Goal: Information Seeking & Learning: Learn about a topic

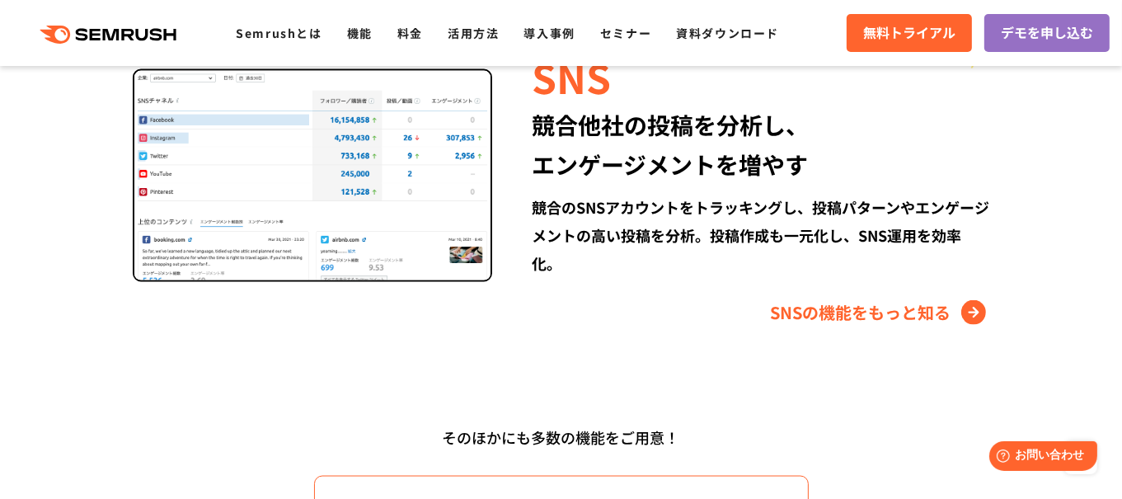
scroll to position [2802, 0]
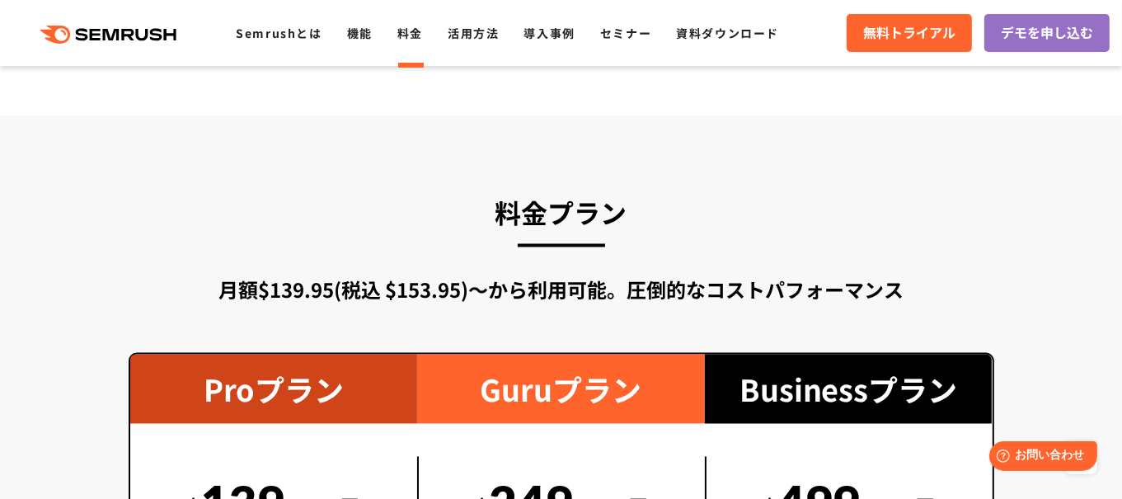
click at [413, 36] on link "料金" at bounding box center [410, 33] width 26 height 16
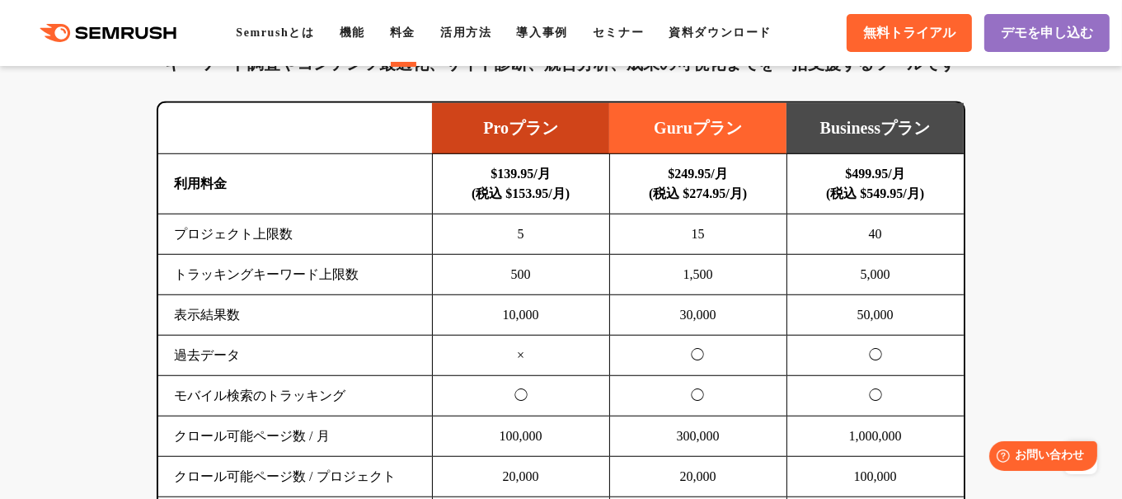
scroll to position [1153, 0]
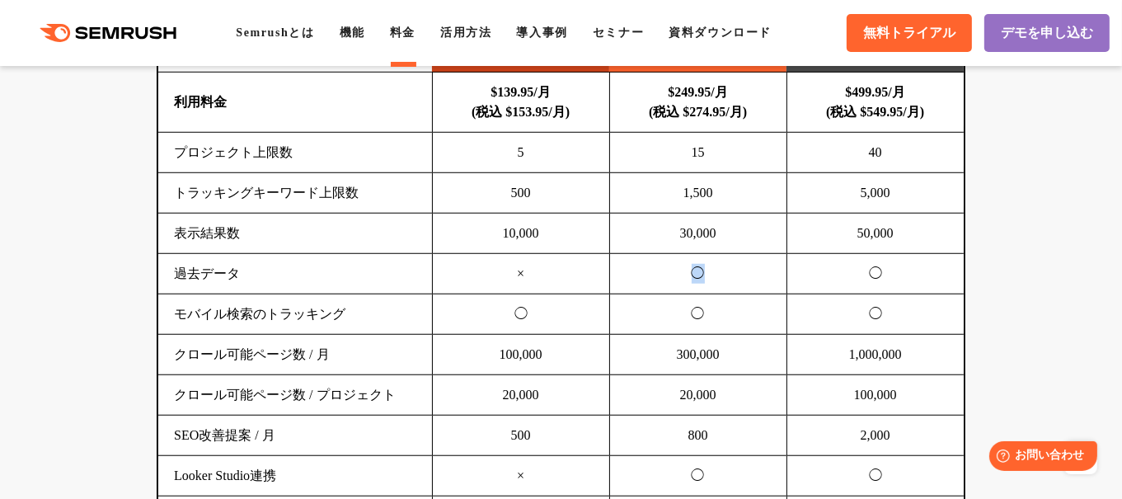
drag, startPoint x: 705, startPoint y: 269, endPoint x: 677, endPoint y: 270, distance: 27.2
click at [677, 270] on td "◯" at bounding box center [697, 274] width 177 height 40
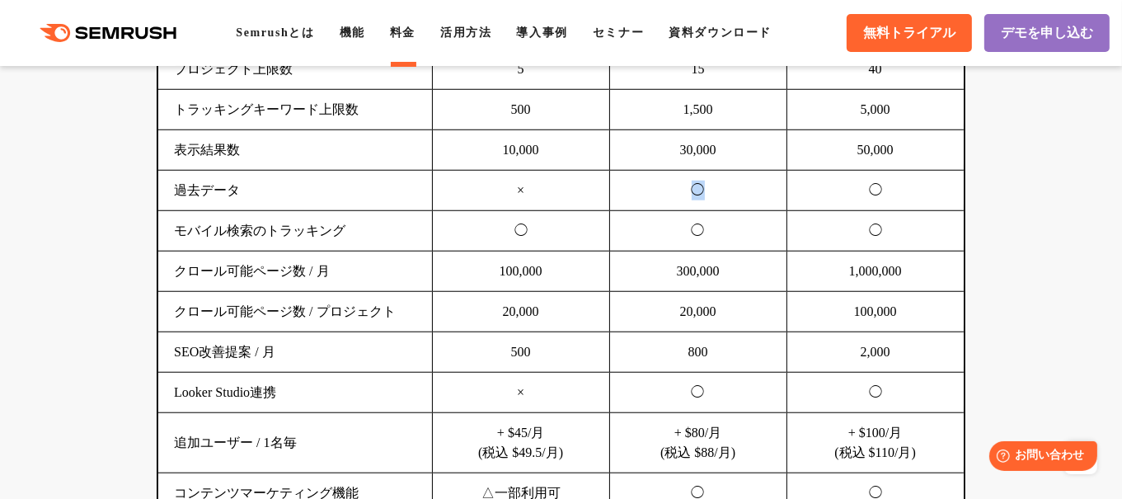
scroll to position [1318, 0]
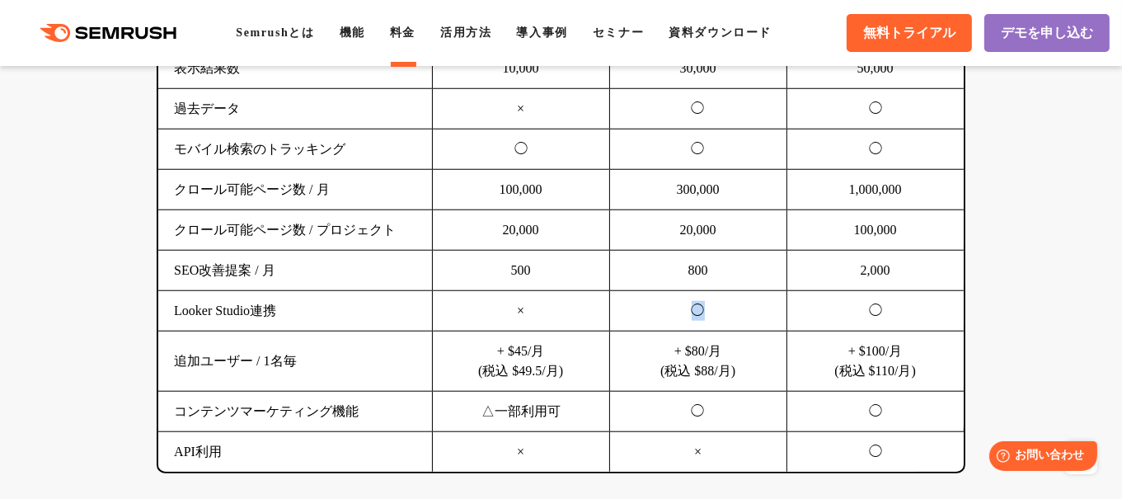
drag, startPoint x: 691, startPoint y: 303, endPoint x: 724, endPoint y: 304, distance: 32.1
click at [724, 304] on td "◯" at bounding box center [697, 311] width 177 height 40
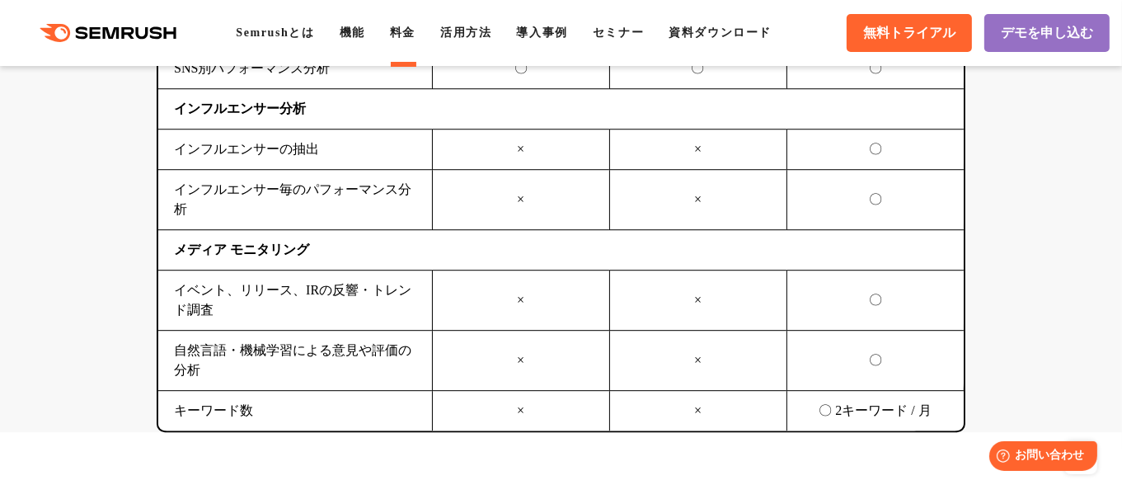
scroll to position [4203, 0]
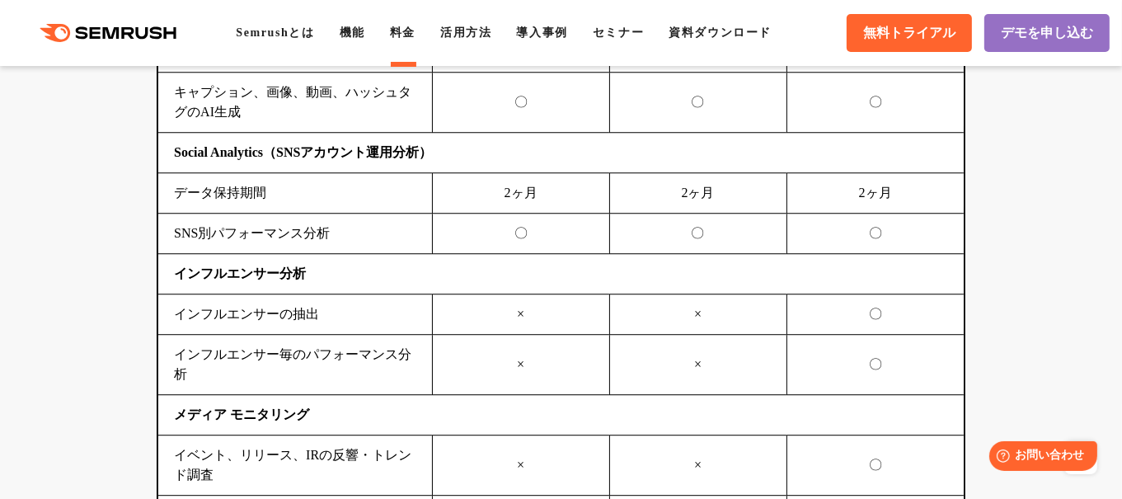
drag, startPoint x: 1121, startPoint y: 336, endPoint x: 1094, endPoint y: 285, distance: 57.5
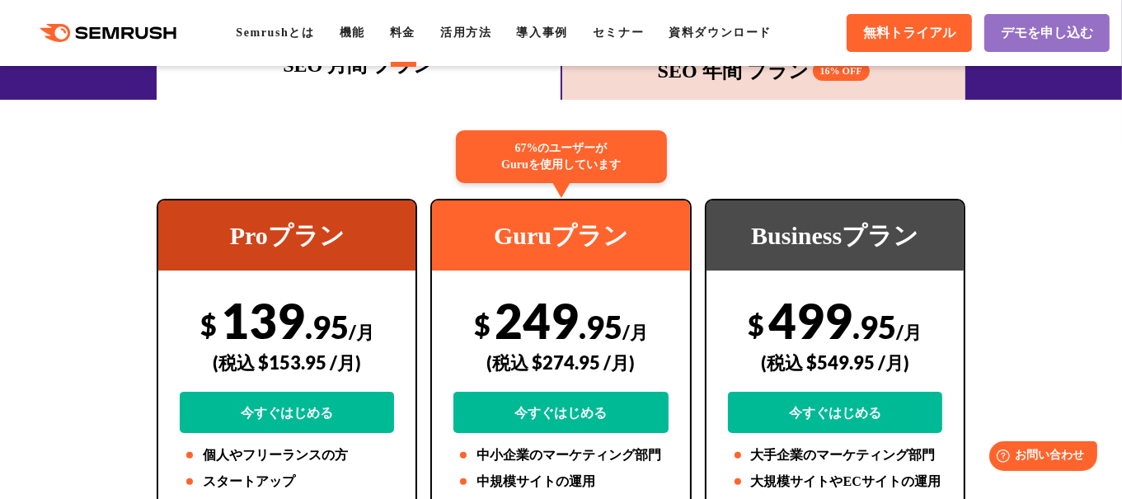
scroll to position [358, 0]
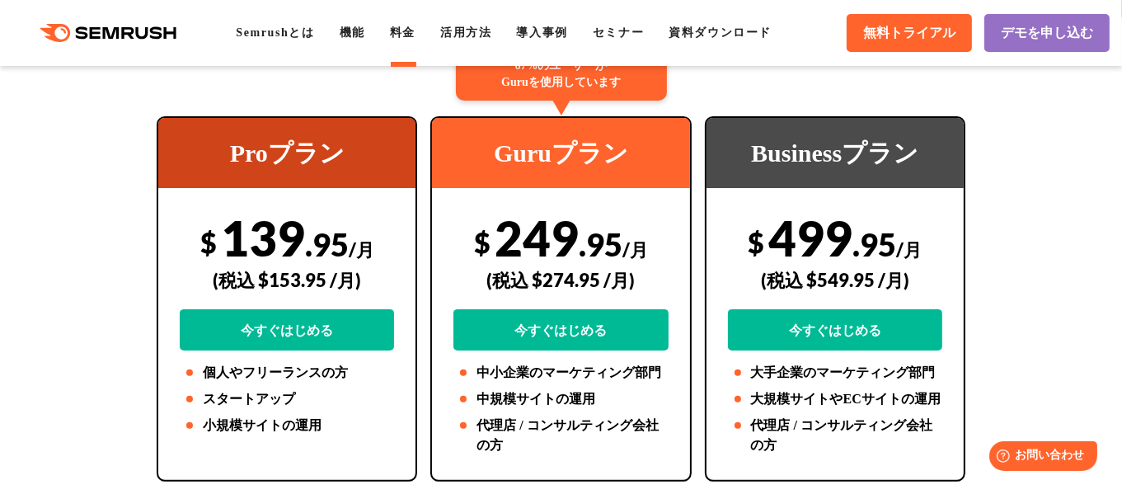
click at [684, 168] on div "Guruプラン" at bounding box center [560, 153] width 257 height 70
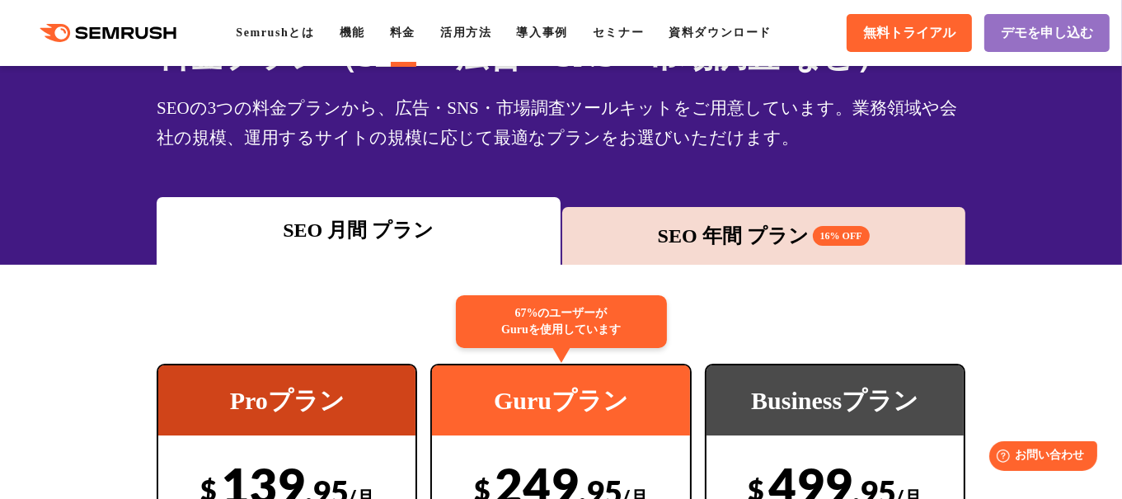
scroll to position [0, 0]
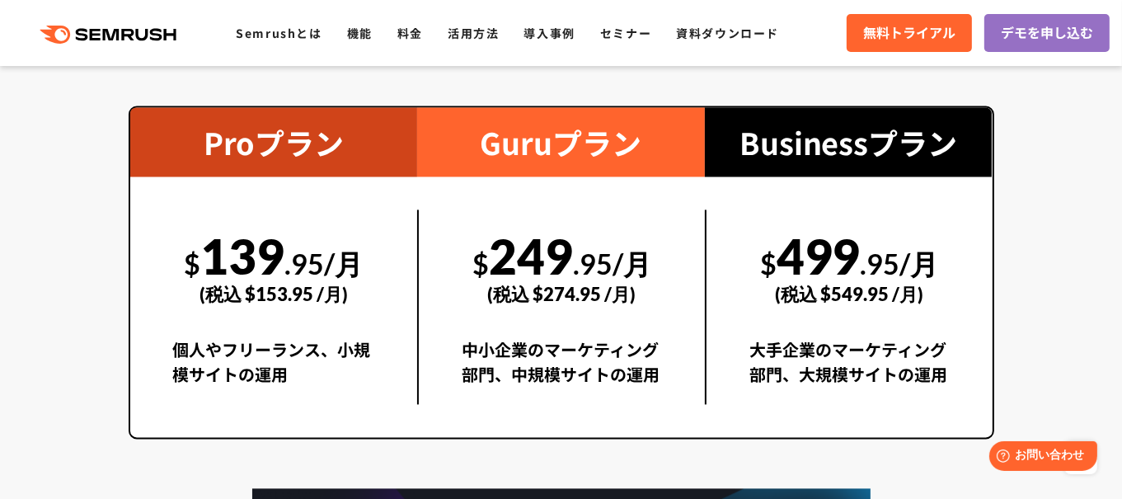
scroll to position [3379, 0]
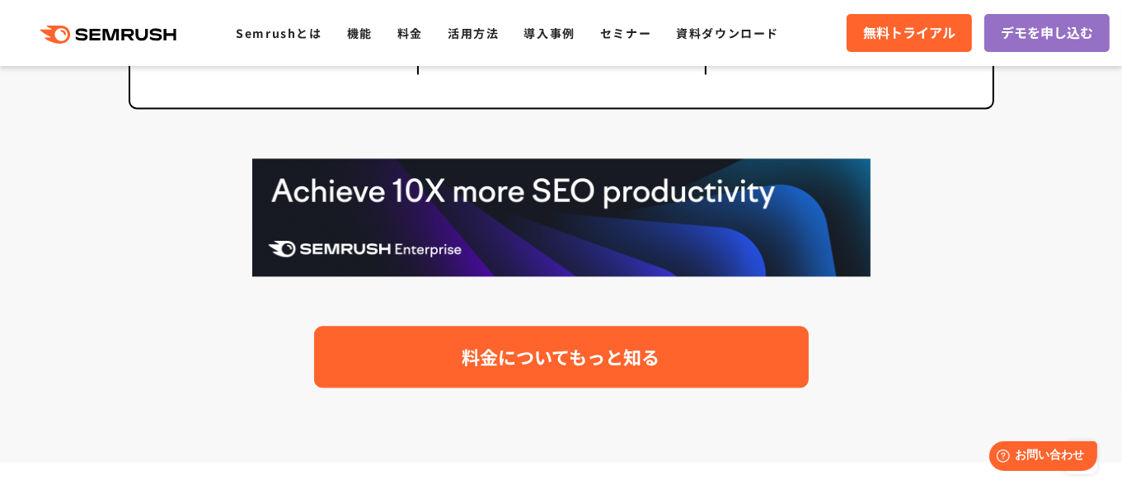
click at [561, 342] on span "料金についてもっと知る" at bounding box center [561, 356] width 198 height 29
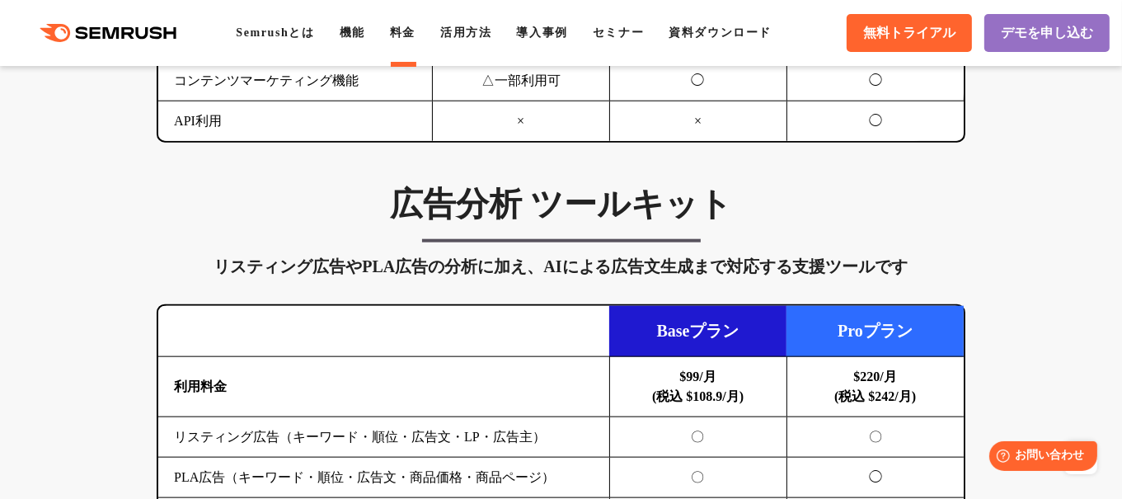
scroll to position [1730, 0]
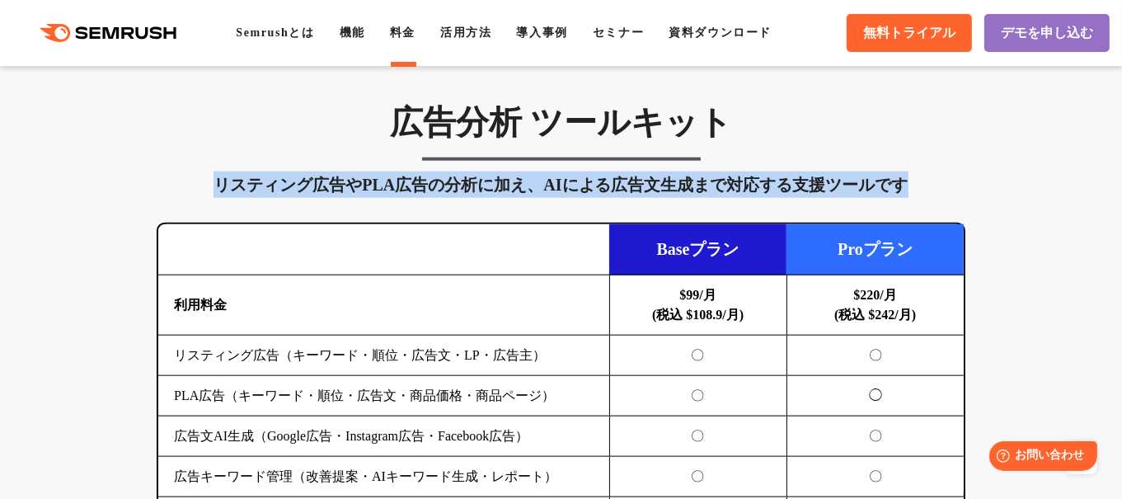
drag, startPoint x: 223, startPoint y: 176, endPoint x: 942, endPoint y: 184, distance: 718.6
click at [942, 184] on div "リスティング広告やPLA広告の分析に加え、AIによる広告文生成まで対応する支援ツールです" at bounding box center [561, 184] width 808 height 26
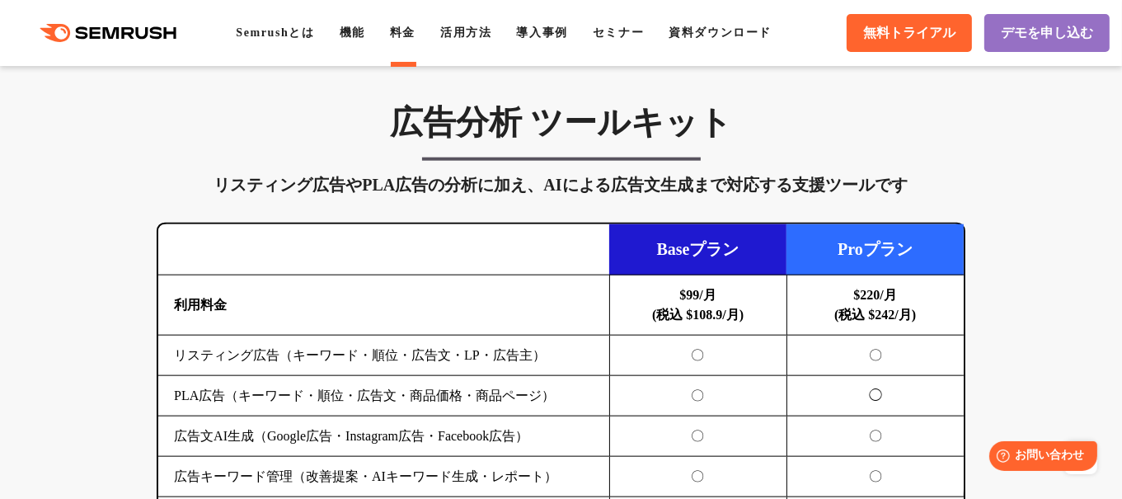
click at [808, 146] on div "広告分析 ツールキット リスティング広告やPLA広告の分析に加え、AIによる広告文生成まで対応する支援ツールです 横にスワイプしてください Baseプラン P…" at bounding box center [560, 320] width 841 height 436
click at [679, 135] on h3 "広告分析 ツールキット" at bounding box center [561, 122] width 808 height 41
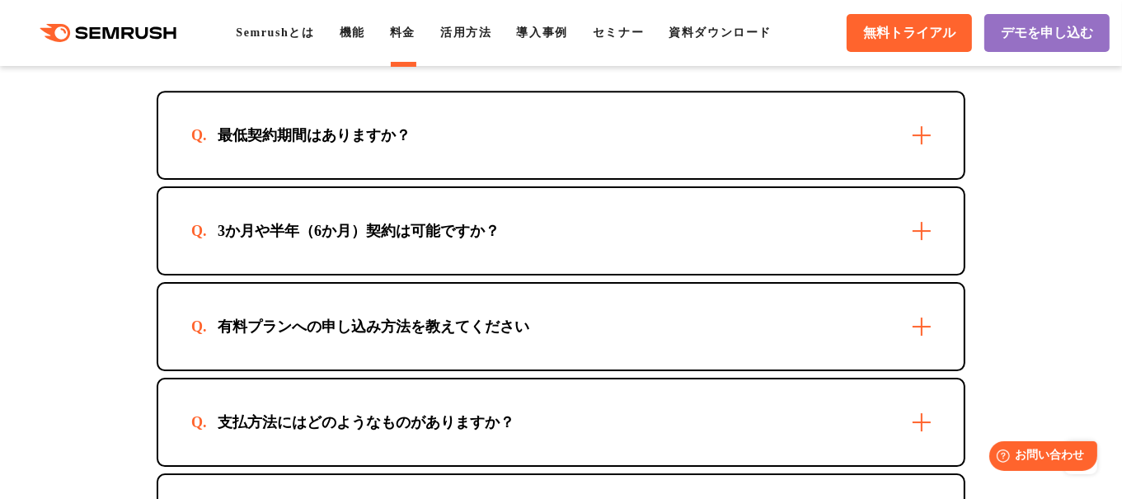
scroll to position [5027, 0]
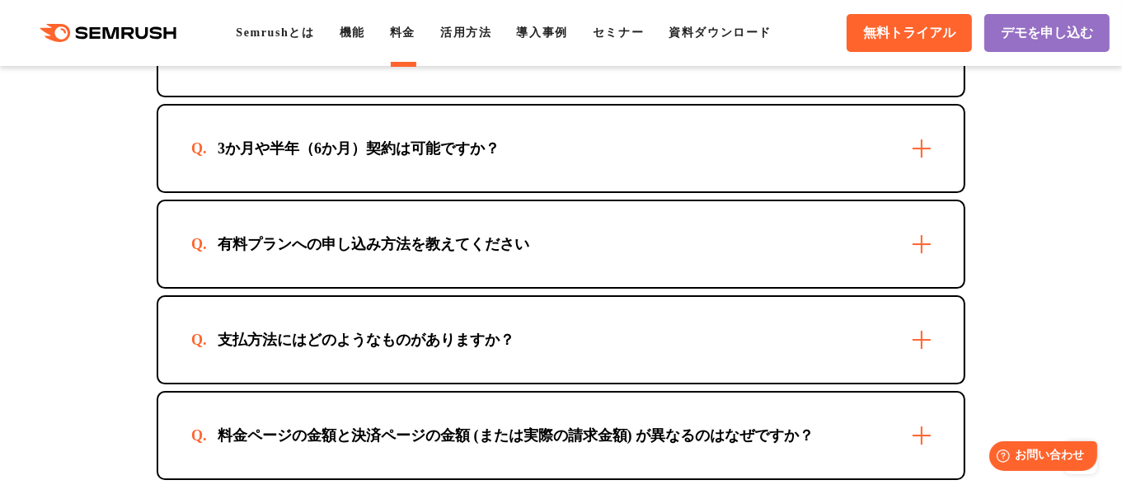
click at [700, 297] on div "支払方法にはどのようなものがありますか？" at bounding box center [560, 340] width 805 height 86
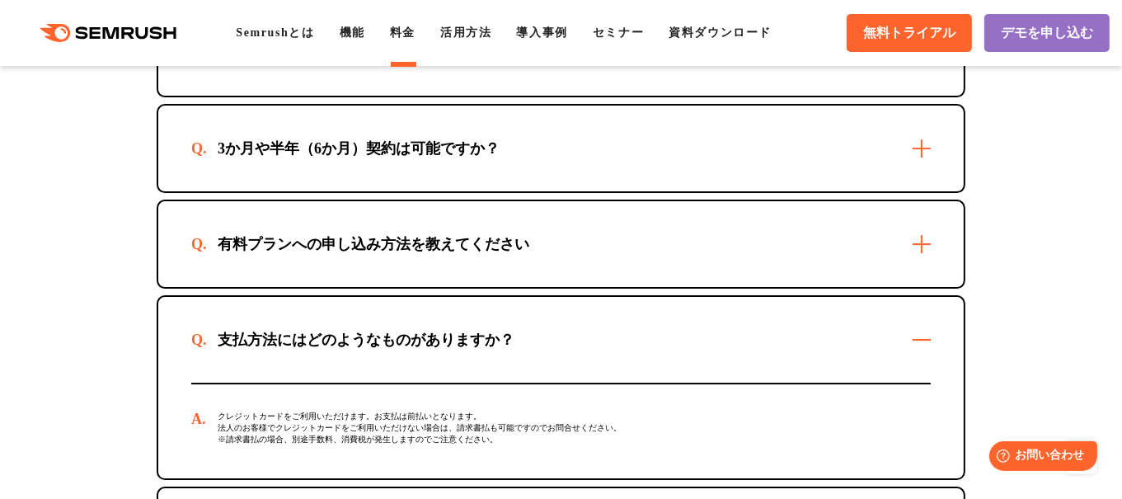
click at [700, 297] on div "支払方法にはどのようなものがありますか？" at bounding box center [560, 340] width 805 height 86
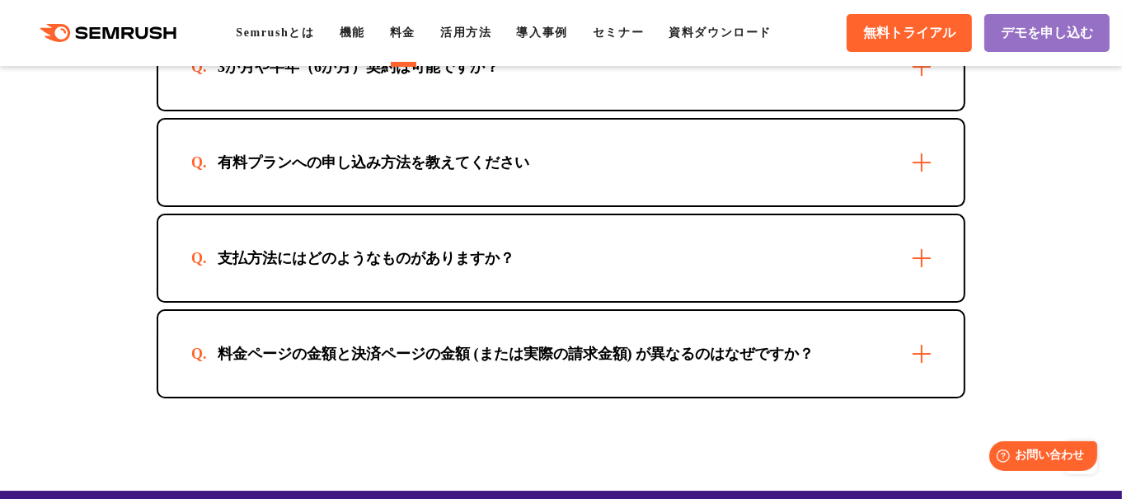
scroll to position [5192, 0]
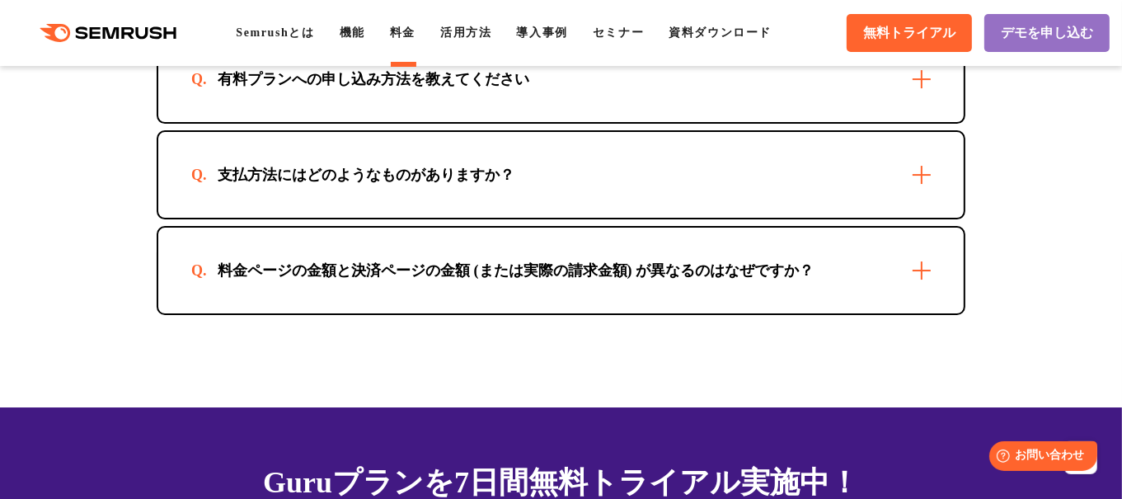
click at [637, 156] on div "支払方法にはどのようなものがありますか？" at bounding box center [560, 175] width 805 height 86
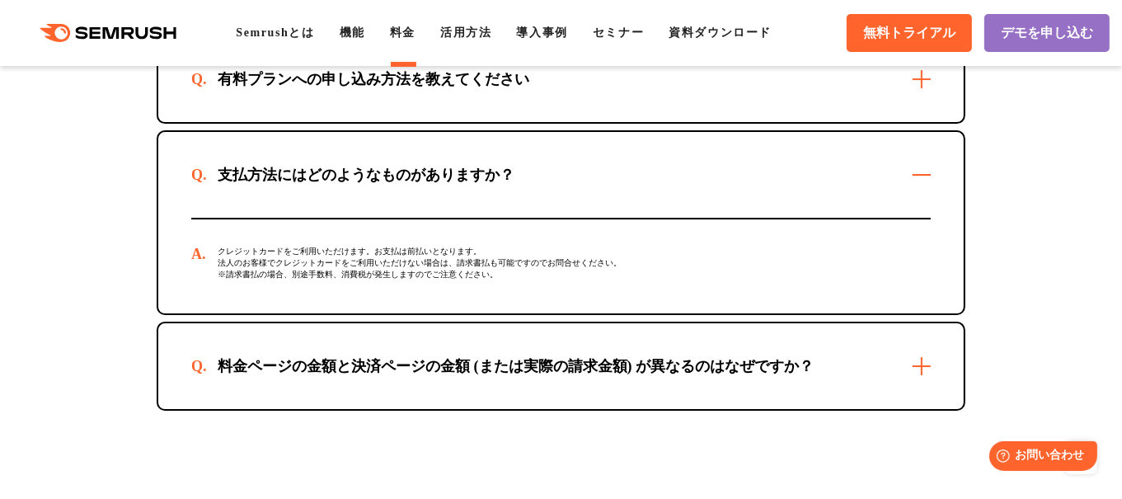
click at [637, 152] on div "支払方法にはどのようなものがありますか？" at bounding box center [560, 175] width 805 height 86
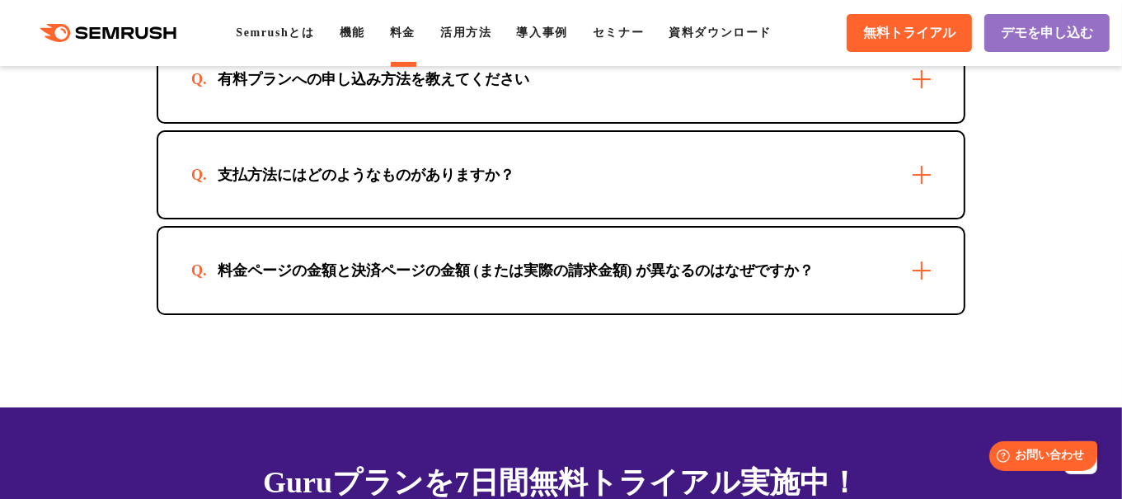
click at [635, 260] on div "料金ページの金額と決済ページの金額 (または実際の請求金額) が異なるのはなぜですか？" at bounding box center [515, 270] width 649 height 20
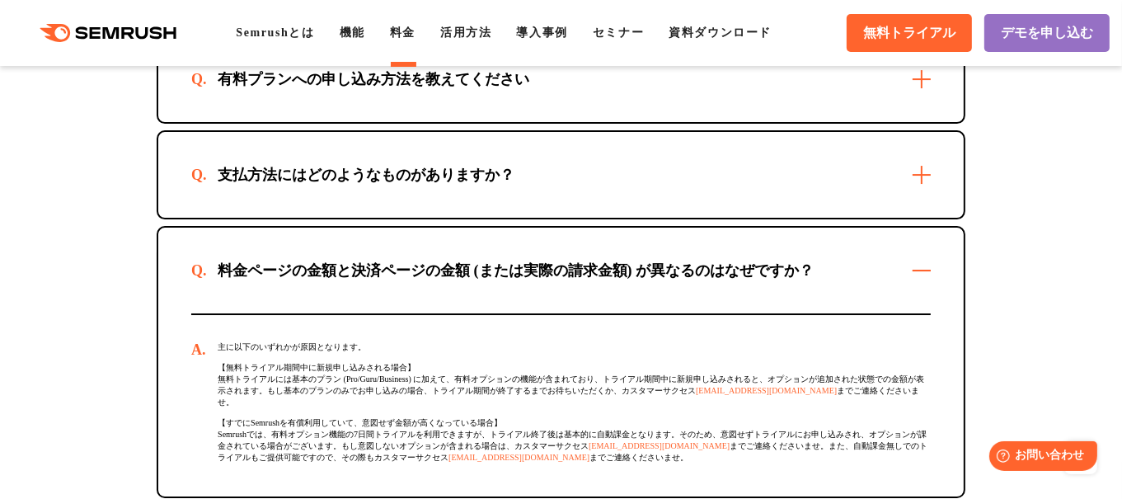
click at [635, 260] on div "料金ページの金額と決済ページの金額 (または実際の請求金額) が異なるのはなぜですか？" at bounding box center [515, 270] width 649 height 20
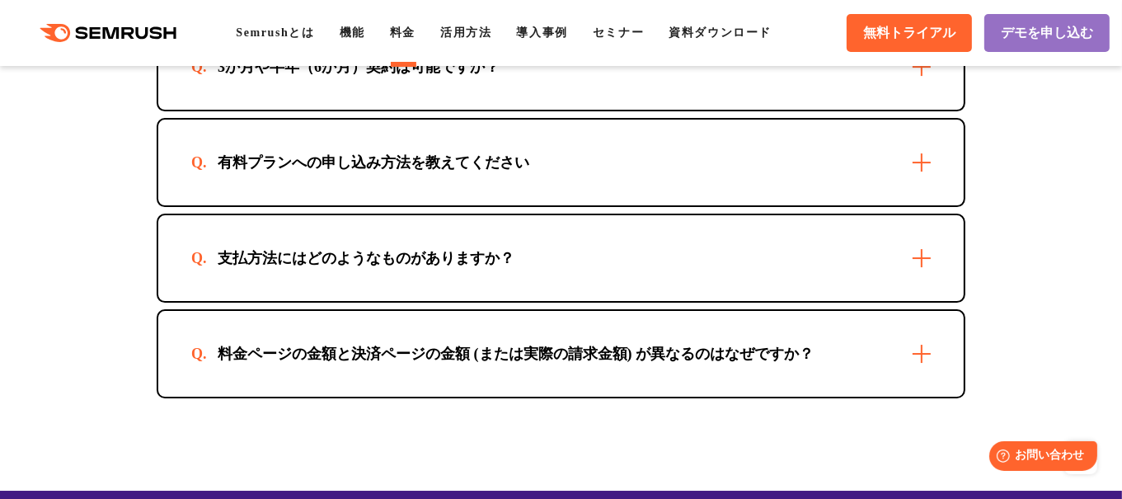
scroll to position [4861, 0]
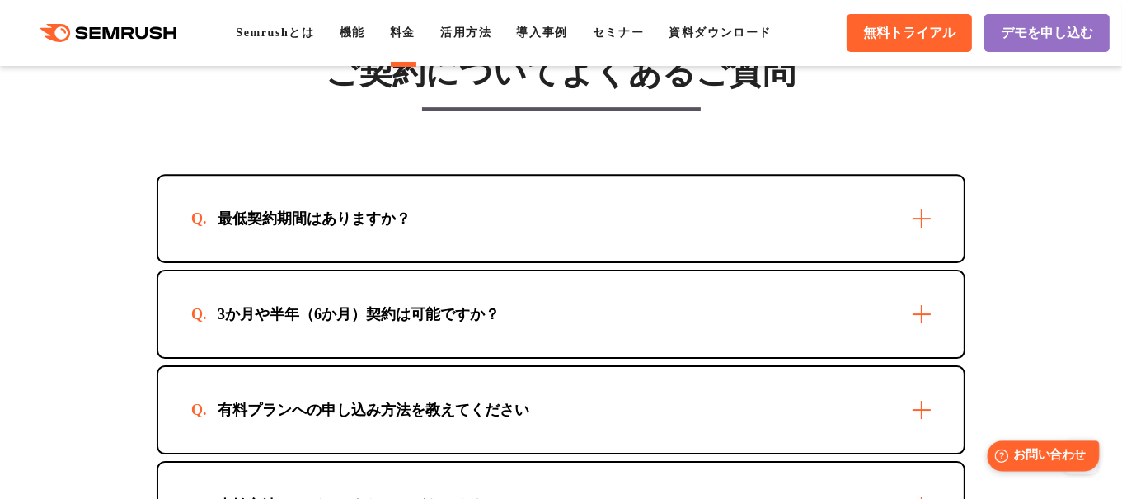
click at [1027, 442] on div "Help お問い合わせ" at bounding box center [1042, 454] width 112 height 30
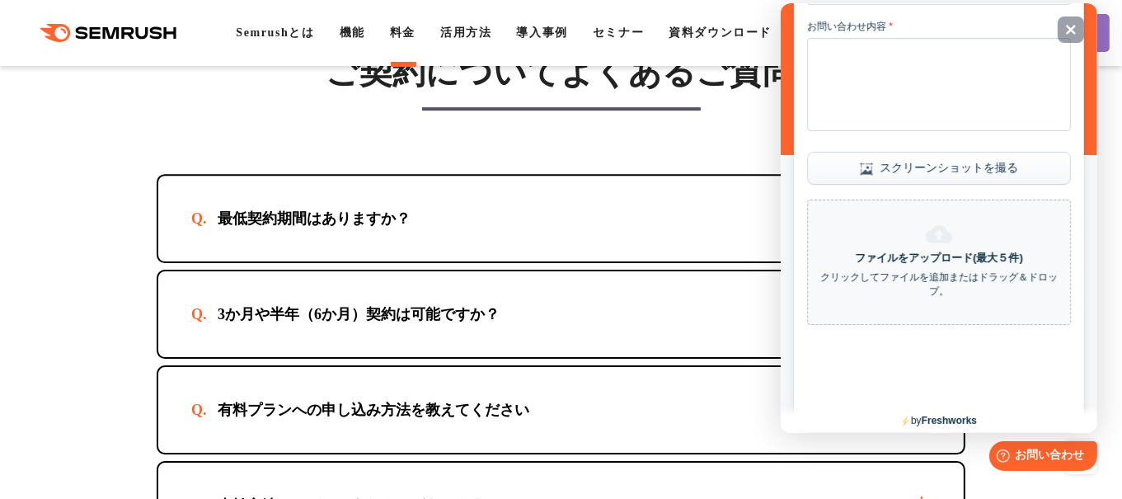
scroll to position [313, 0]
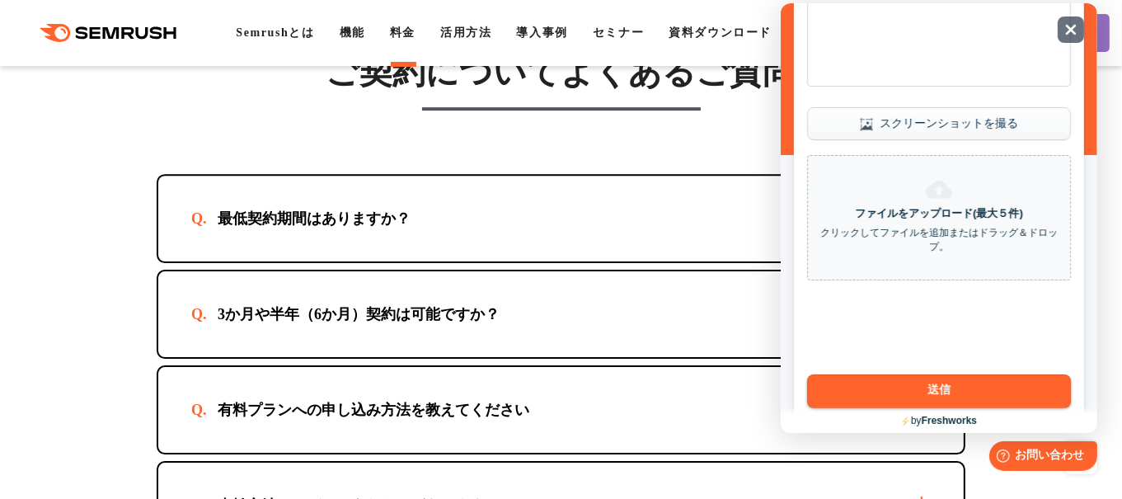
click at [1076, 30] on div "Close" at bounding box center [1069, 29] width 26 height 26
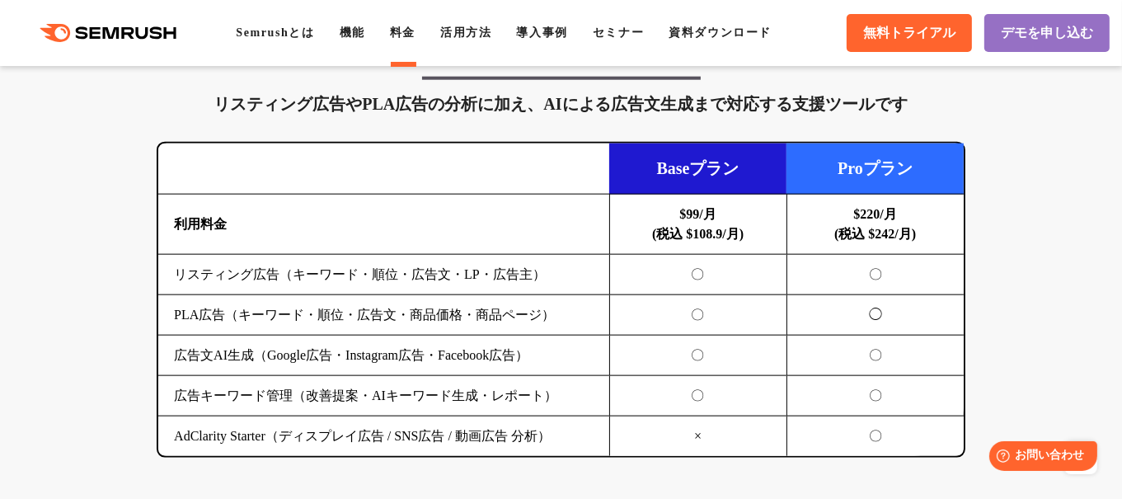
scroll to position [1701, 0]
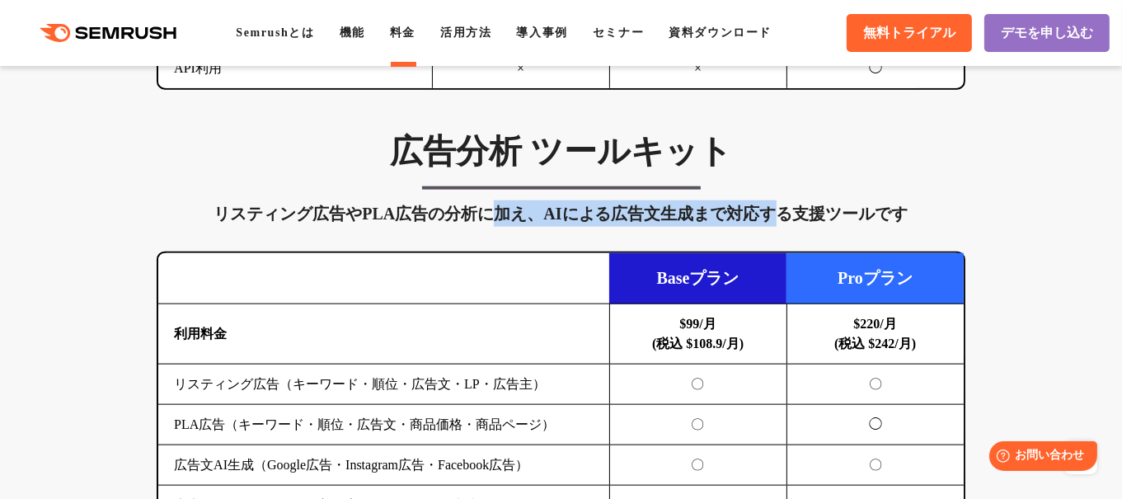
drag, startPoint x: 490, startPoint y: 212, endPoint x: 774, endPoint y: 206, distance: 283.5
click at [774, 206] on div "リスティング広告やPLA広告の分析に加え、AIによる広告文生成まで対応する支援ツールです" at bounding box center [561, 213] width 808 height 26
